Goal: Check status: Check status

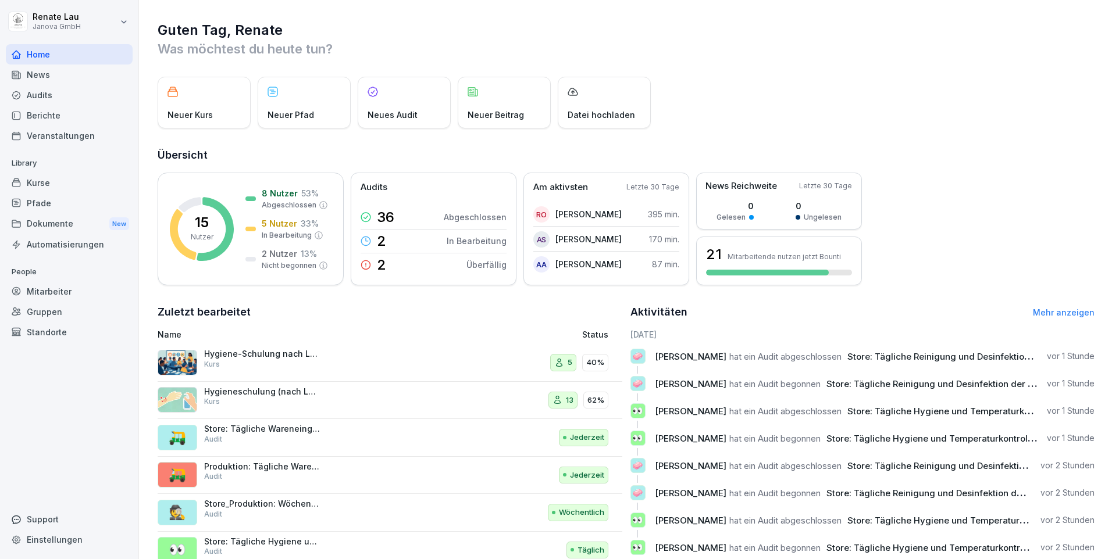
click at [52, 119] on div "Berichte" at bounding box center [69, 115] width 127 height 20
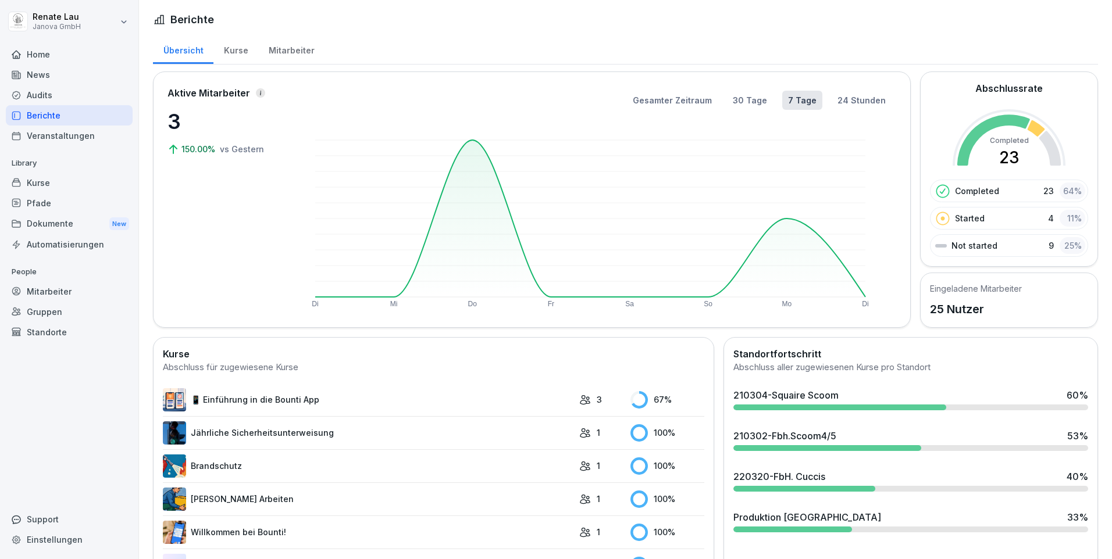
click at [38, 98] on div "Audits" at bounding box center [69, 95] width 127 height 20
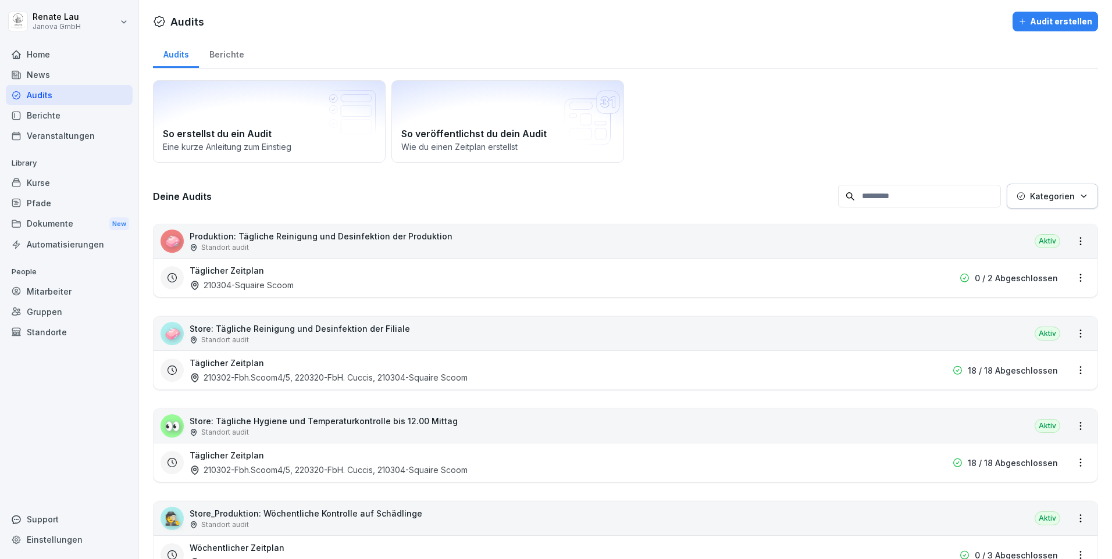
click at [321, 331] on p "Store: Tägliche Reinigung und Desinfektion der Filiale" at bounding box center [300, 329] width 220 height 12
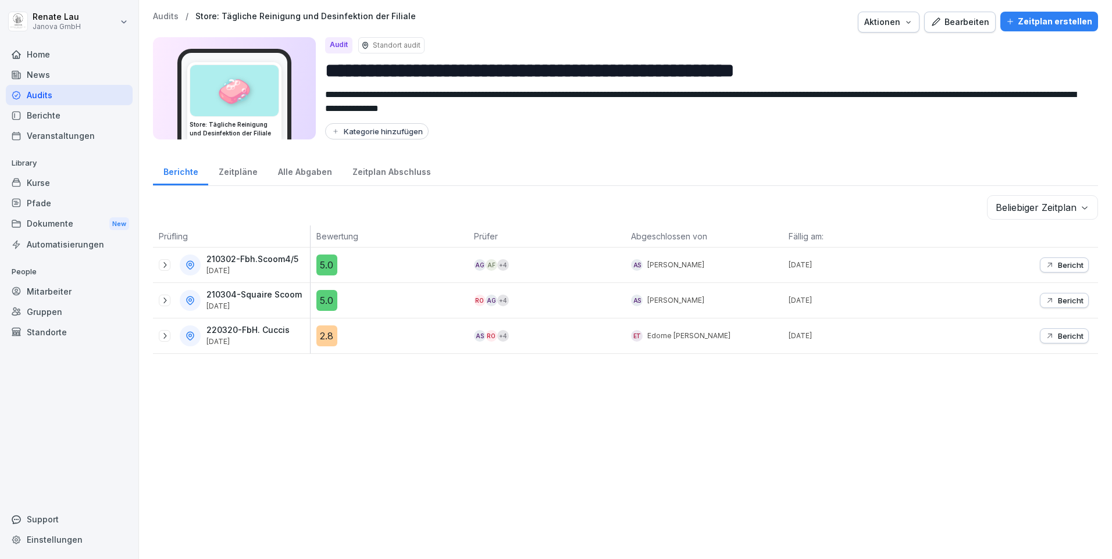
click at [321, 341] on div "2.8" at bounding box center [326, 336] width 21 height 21
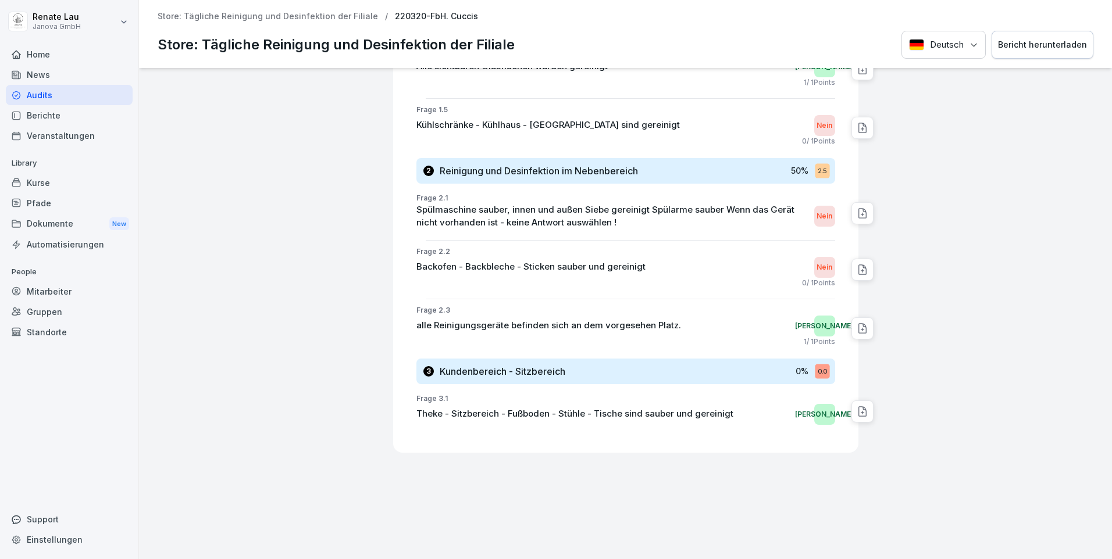
scroll to position [515, 0]
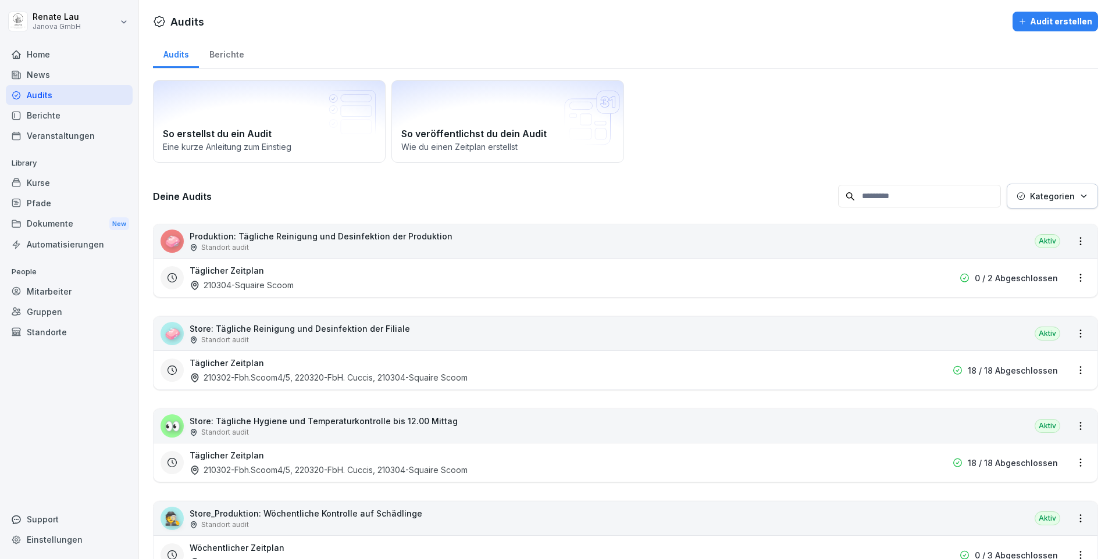
click at [276, 421] on p "Store: Tägliche Hygiene und Temperaturkontrolle bis 12.00 Mittag" at bounding box center [324, 421] width 268 height 12
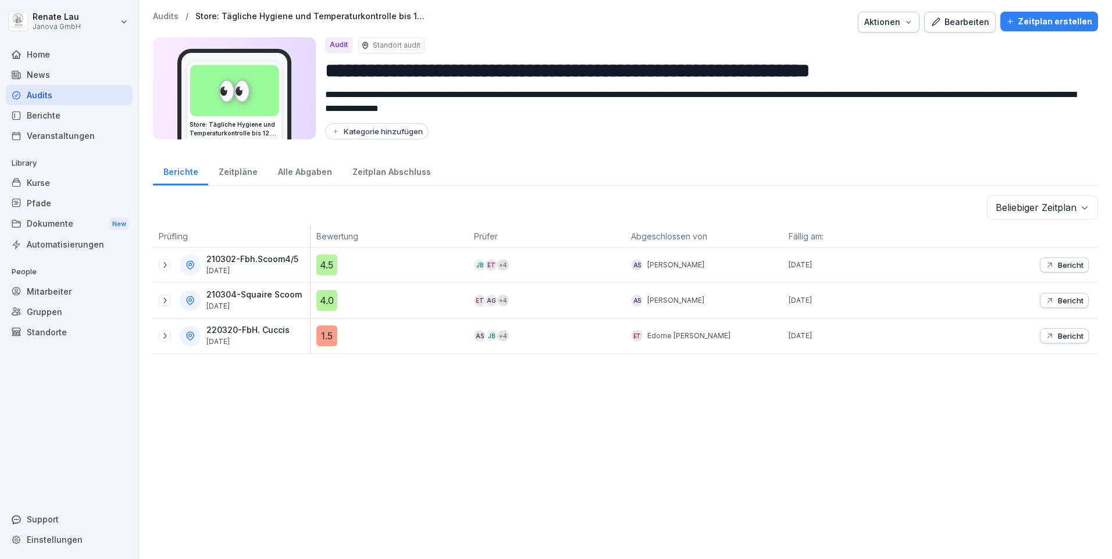
click at [325, 337] on div "1.5" at bounding box center [326, 336] width 21 height 21
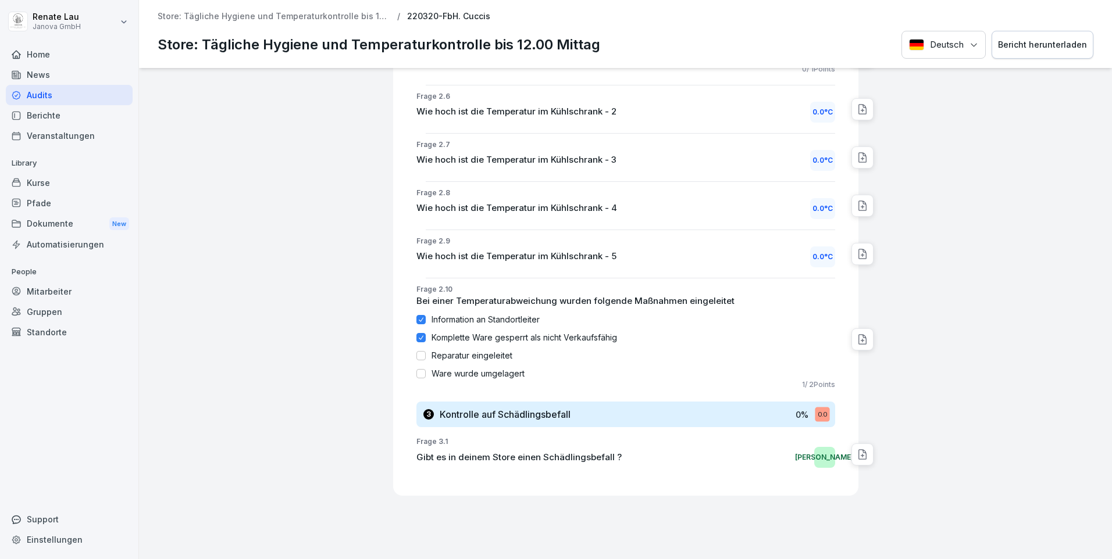
scroll to position [870, 0]
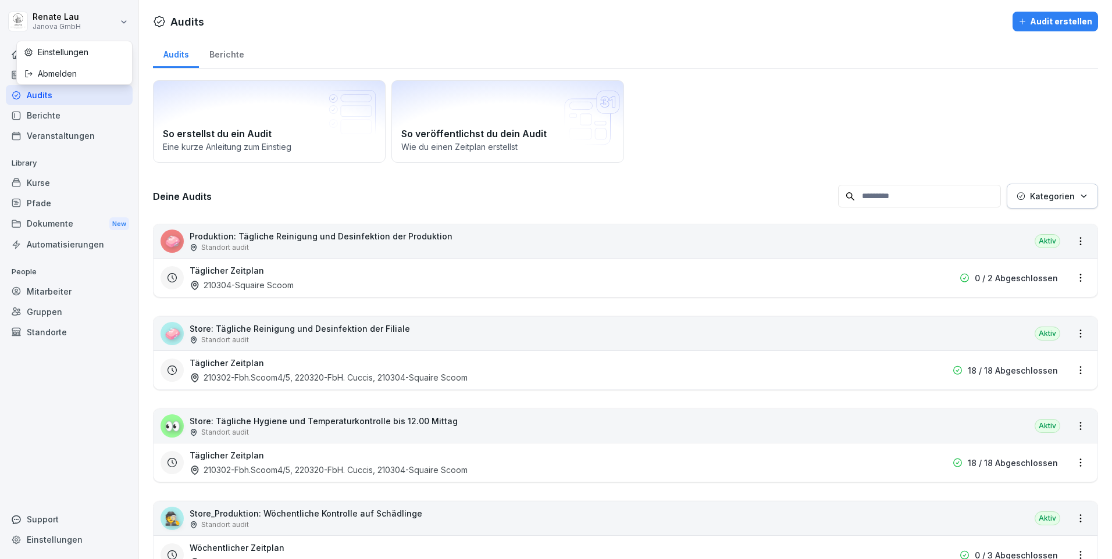
click at [126, 22] on html "[PERSON_NAME] Janova GmbH Home News Audits Berichte Veranstaltungen Library Kur…" at bounding box center [556, 279] width 1112 height 559
click at [81, 76] on div "Abmelden" at bounding box center [74, 74] width 115 height 22
